Goal: Task Accomplishment & Management: Manage account settings

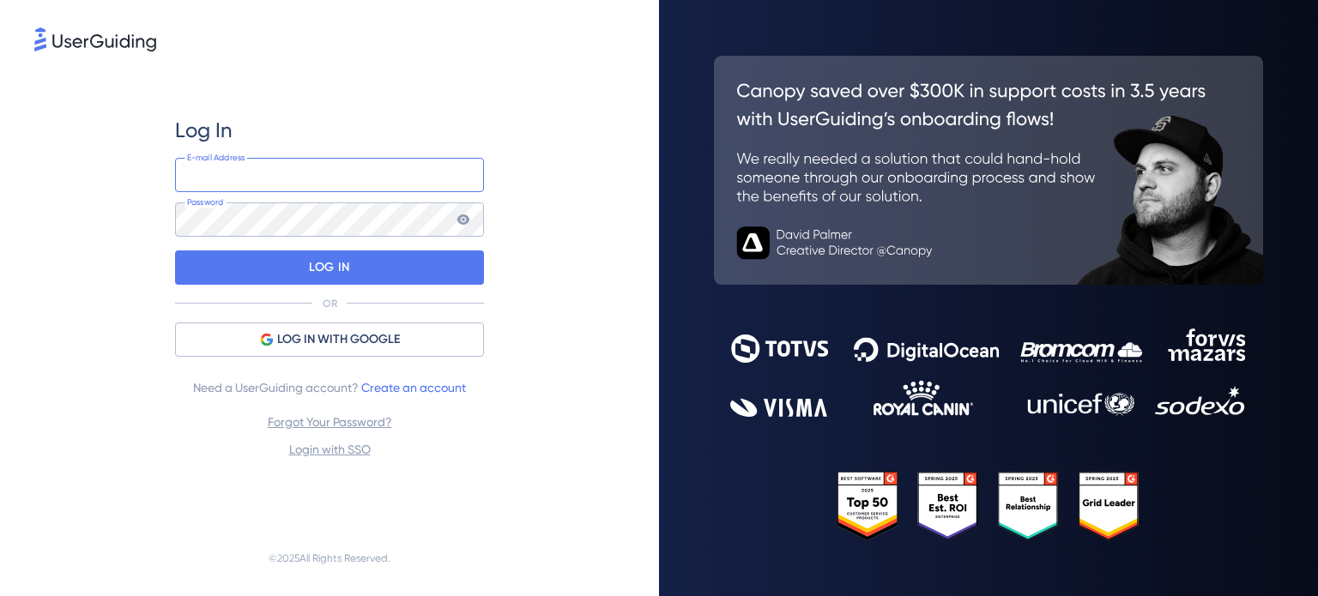
click at [330, 174] on input "email" at bounding box center [329, 175] width 309 height 34
type input "[PERSON_NAME][EMAIL_ADDRESS][DOMAIN_NAME]"
click at [579, 189] on div "Log In [PERSON_NAME][EMAIL_ADDRESS][DOMAIN_NAME] E-mail Address Password LOG IN…" at bounding box center [329, 288] width 590 height 466
click at [542, 209] on div "Log In [PERSON_NAME][EMAIL_ADDRESS][DOMAIN_NAME] E-mail Address Password LOG IN…" at bounding box center [329, 288] width 590 height 466
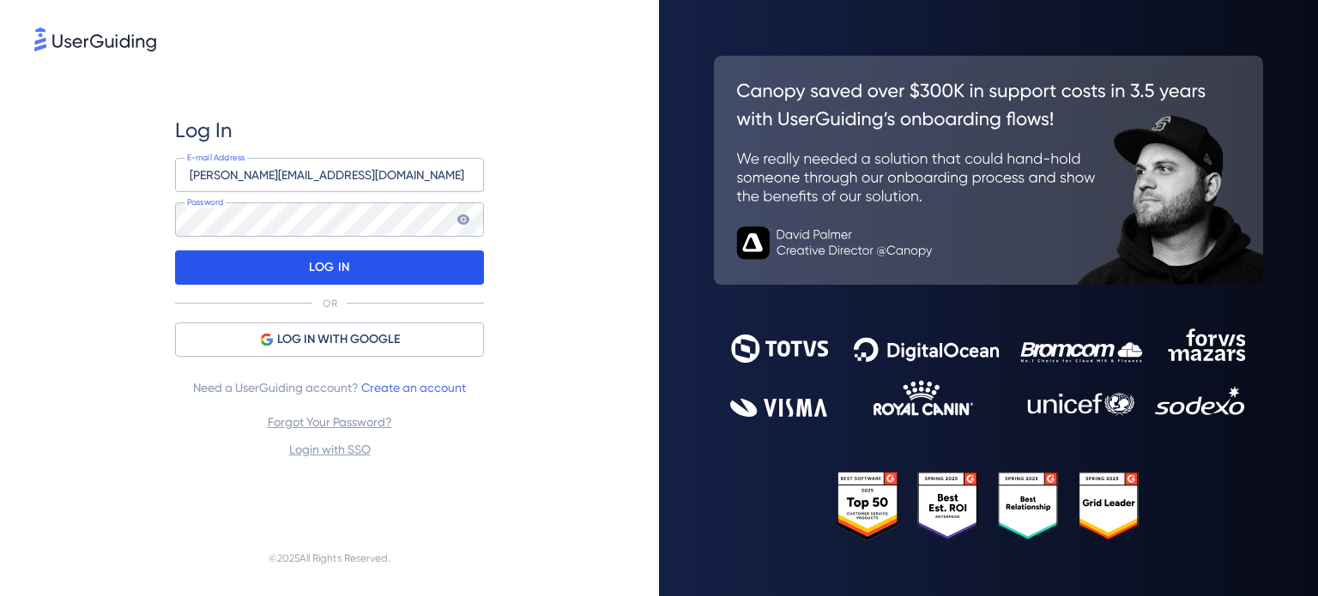
click at [372, 267] on div "LOG IN" at bounding box center [329, 268] width 309 height 34
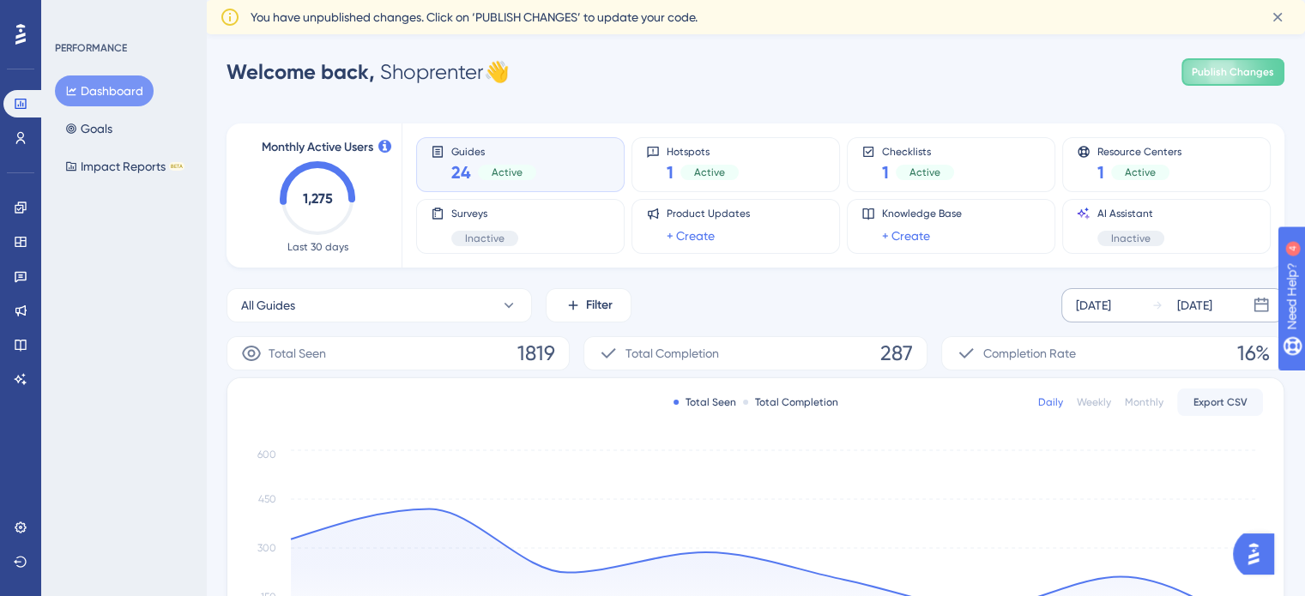
click at [1166, 305] on div "[DATE]" at bounding box center [1182, 305] width 61 height 21
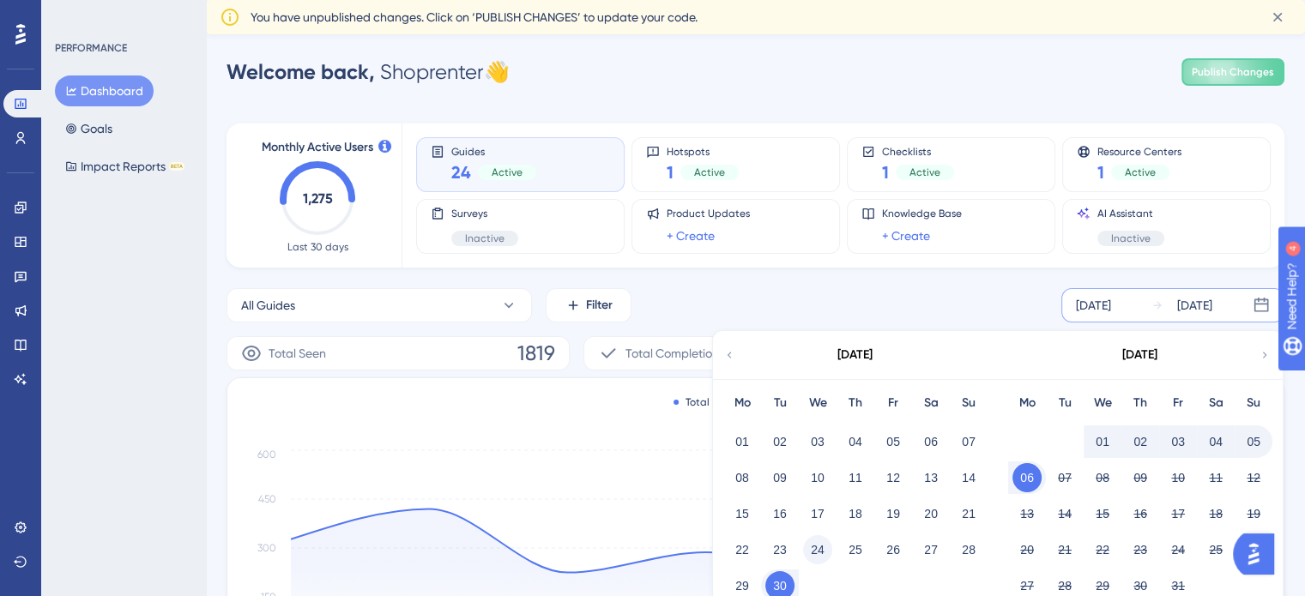
scroll to position [86, 0]
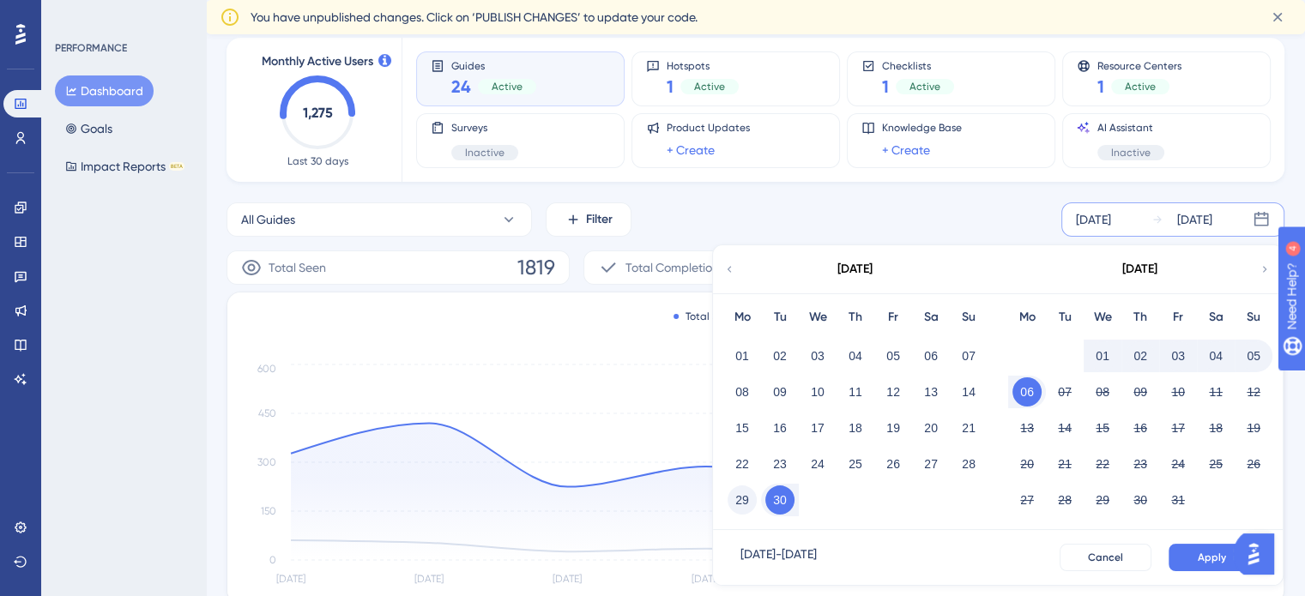
click at [744, 494] on button "29" at bounding box center [742, 500] width 29 height 29
click at [1257, 354] on button "05" at bounding box center [1253, 356] width 29 height 29
click at [1205, 560] on span "Apply" at bounding box center [1212, 558] width 28 height 14
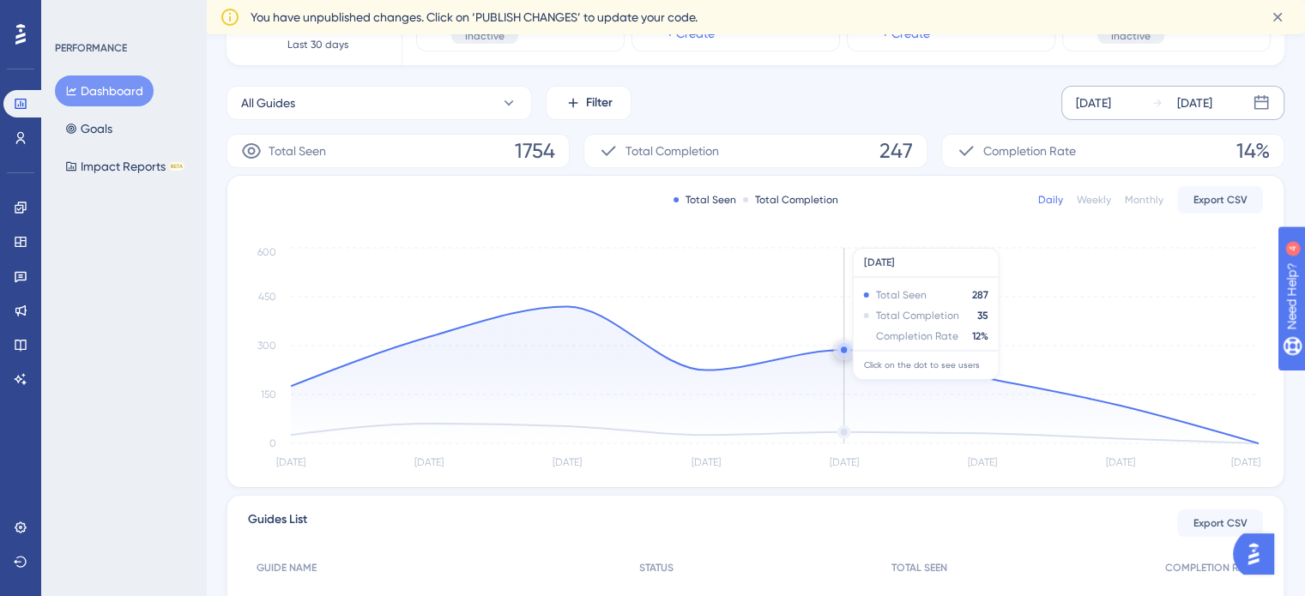
scroll to position [172, 0]
